Goal: Transaction & Acquisition: Book appointment/travel/reservation

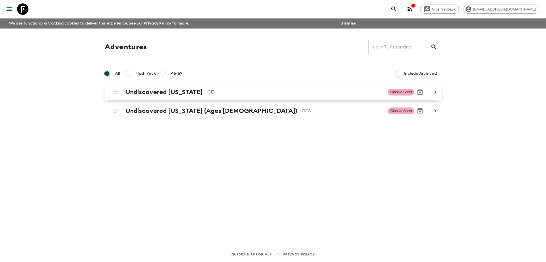
click at [167, 88] on h2 "Undiscovered [US_STATE]" at bounding box center [164, 91] width 77 height 7
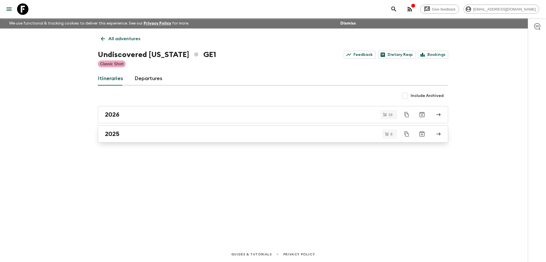
click at [142, 129] on link "2025" at bounding box center [273, 133] width 351 height 17
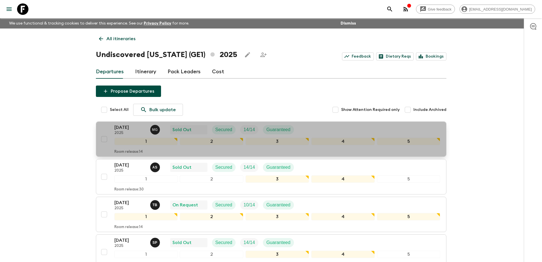
click at [130, 132] on p "2025" at bounding box center [129, 133] width 31 height 5
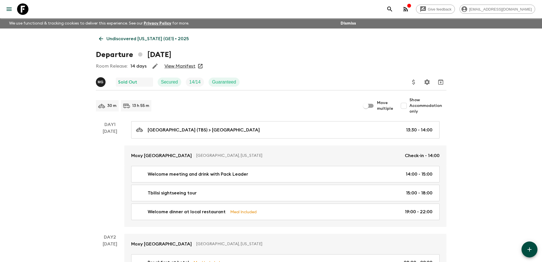
click at [178, 63] on link "View Manifest" at bounding box center [180, 66] width 31 height 6
